Goal: Information Seeking & Learning: Learn about a topic

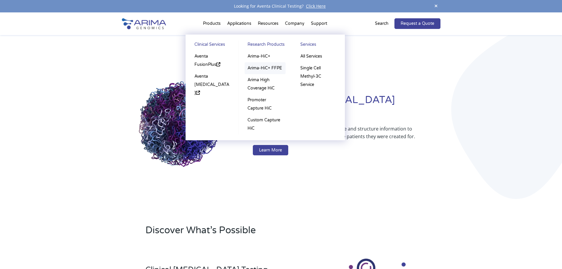
click at [265, 68] on link "Arima-HiC+ FFPE" at bounding box center [265, 68] width 41 height 12
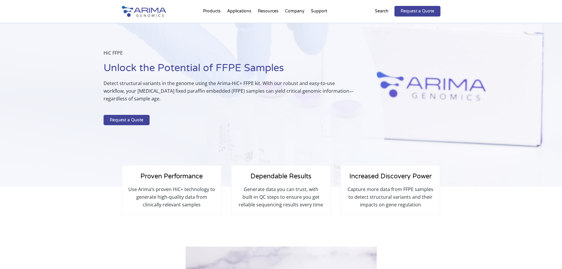
scroll to position [10, 0]
